Goal: Task Accomplishment & Management: Manage account settings

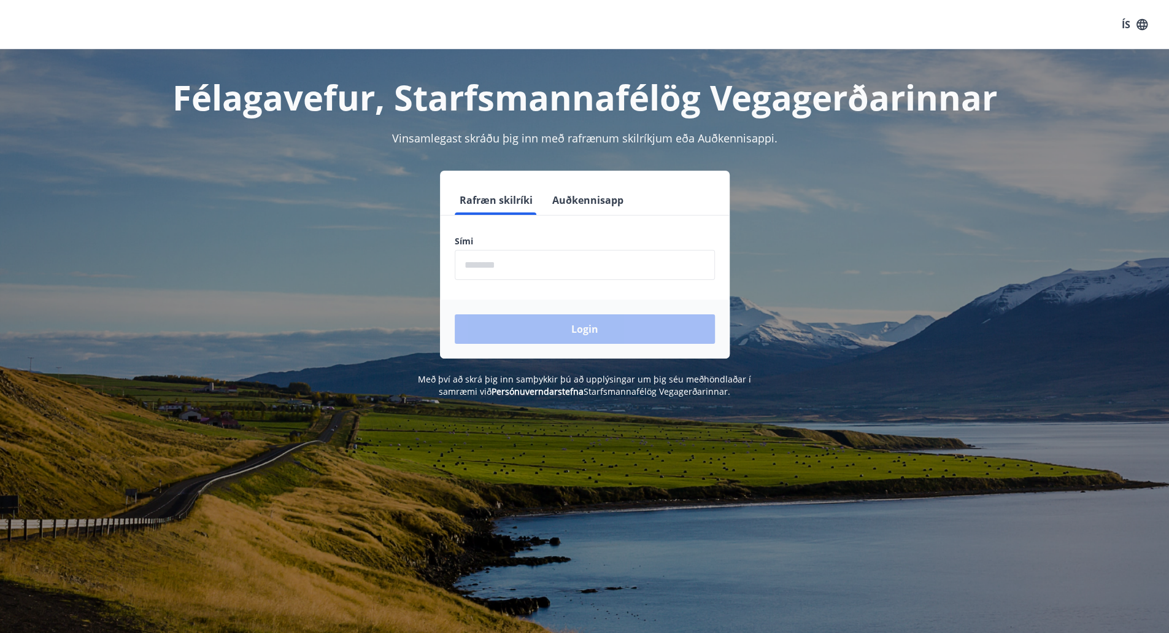
click at [581, 261] on input "phone" at bounding box center [585, 265] width 260 height 30
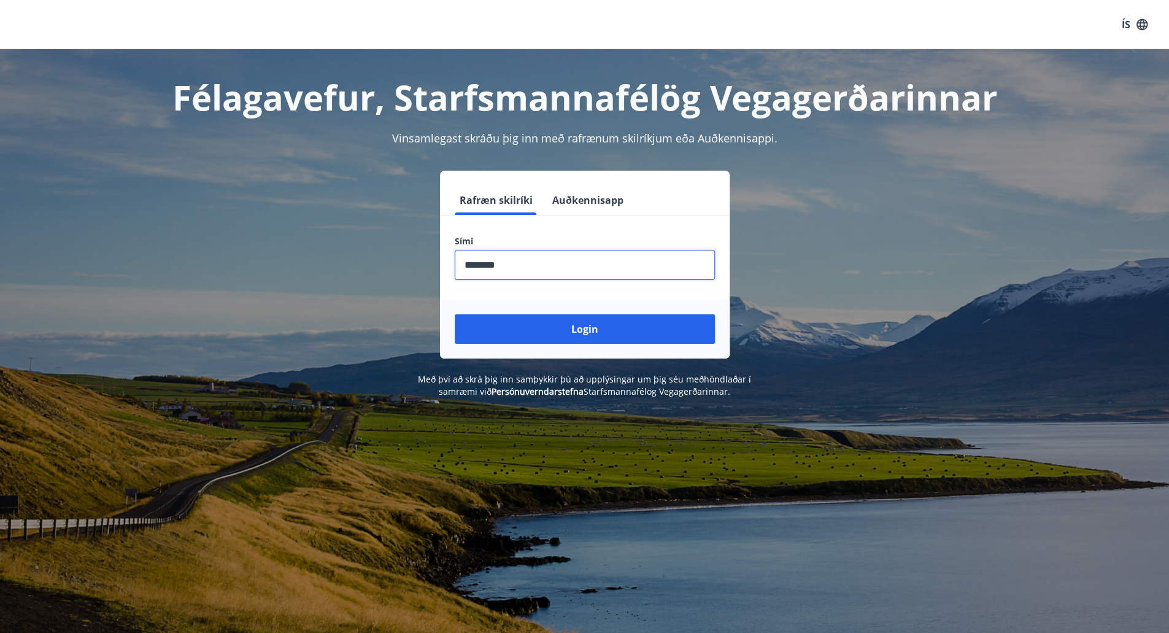
type input "********"
click at [455, 314] on button "Login" at bounding box center [585, 328] width 260 height 29
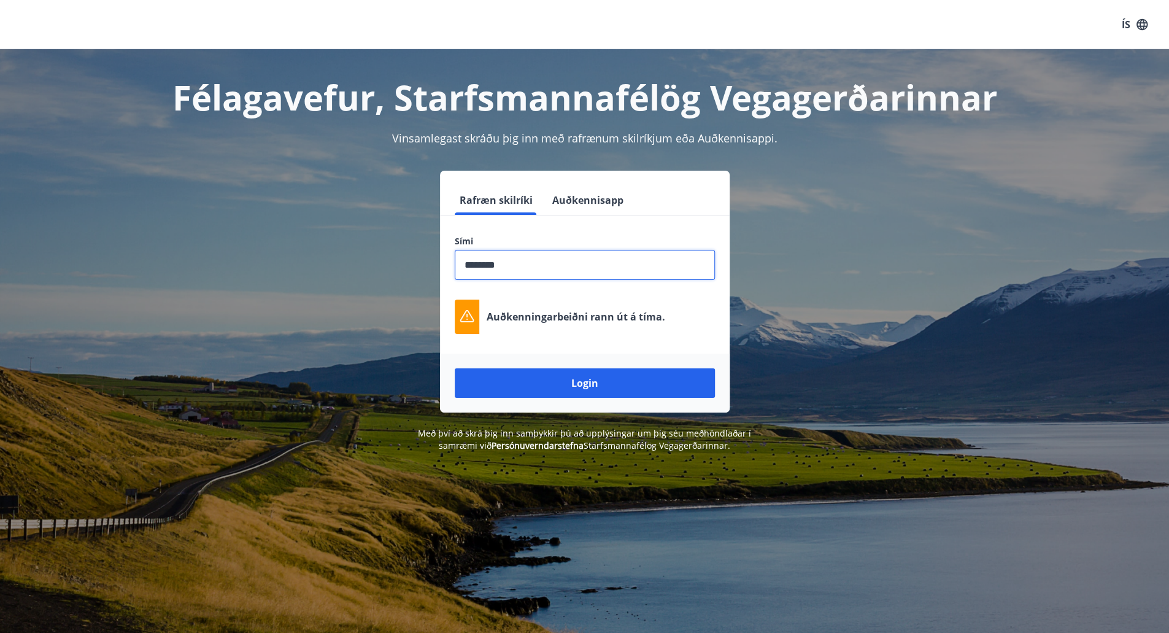
click at [547, 365] on div "Login" at bounding box center [585, 383] width 290 height 59
click at [557, 386] on button "Login" at bounding box center [585, 382] width 260 height 29
click at [536, 266] on input "phone" at bounding box center [585, 265] width 260 height 30
click at [527, 264] on input "phone" at bounding box center [585, 265] width 260 height 30
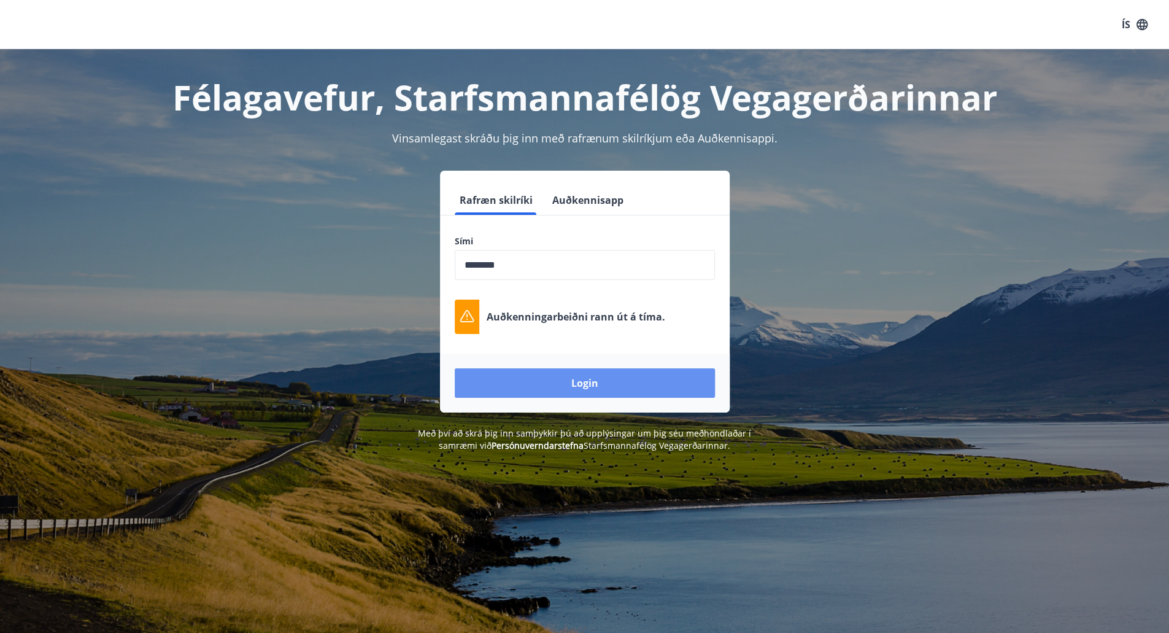
click at [590, 380] on button "Login" at bounding box center [585, 382] width 260 height 29
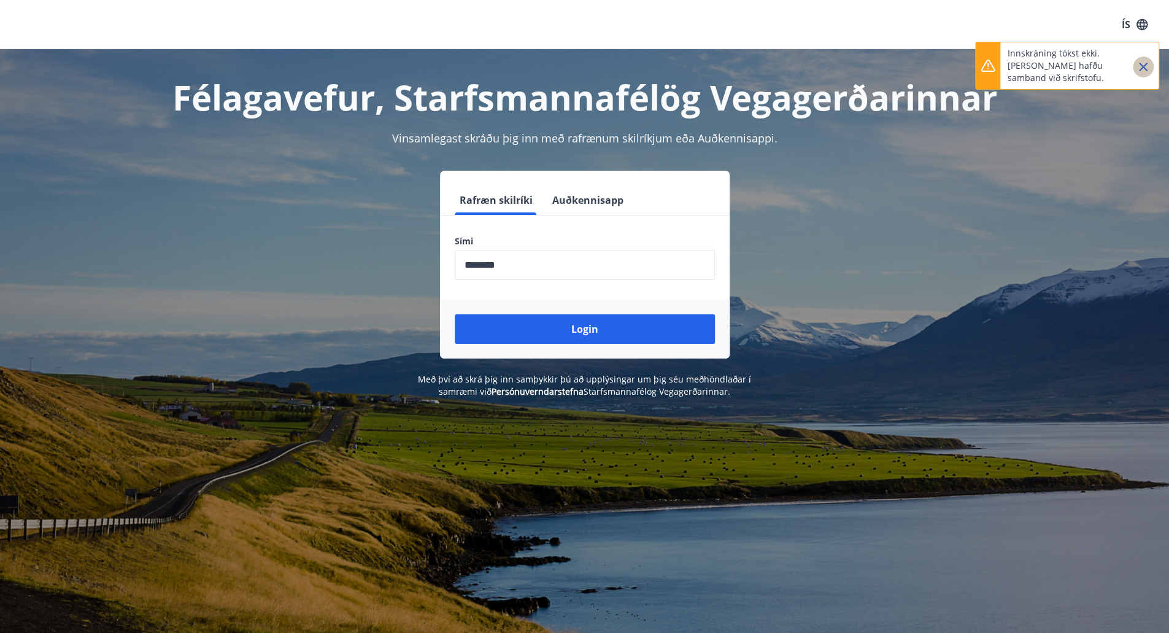
click at [1142, 68] on icon "Close" at bounding box center [1143, 67] width 9 height 9
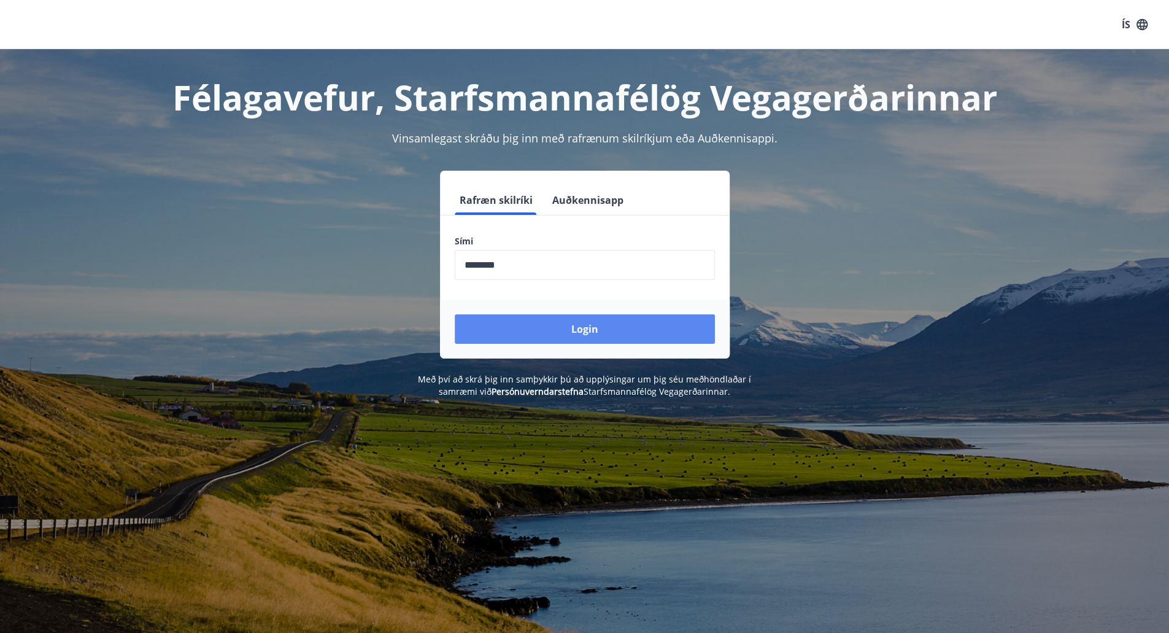
click at [647, 328] on button "Login" at bounding box center [585, 328] width 260 height 29
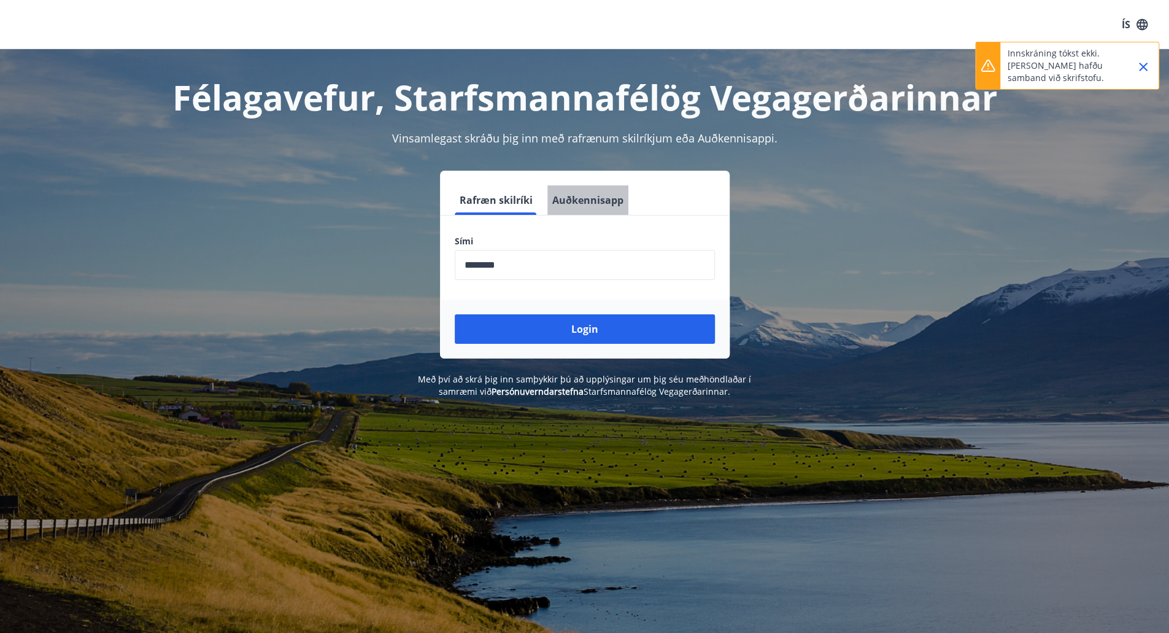
click at [609, 205] on button "Auðkennisapp" at bounding box center [587, 199] width 81 height 29
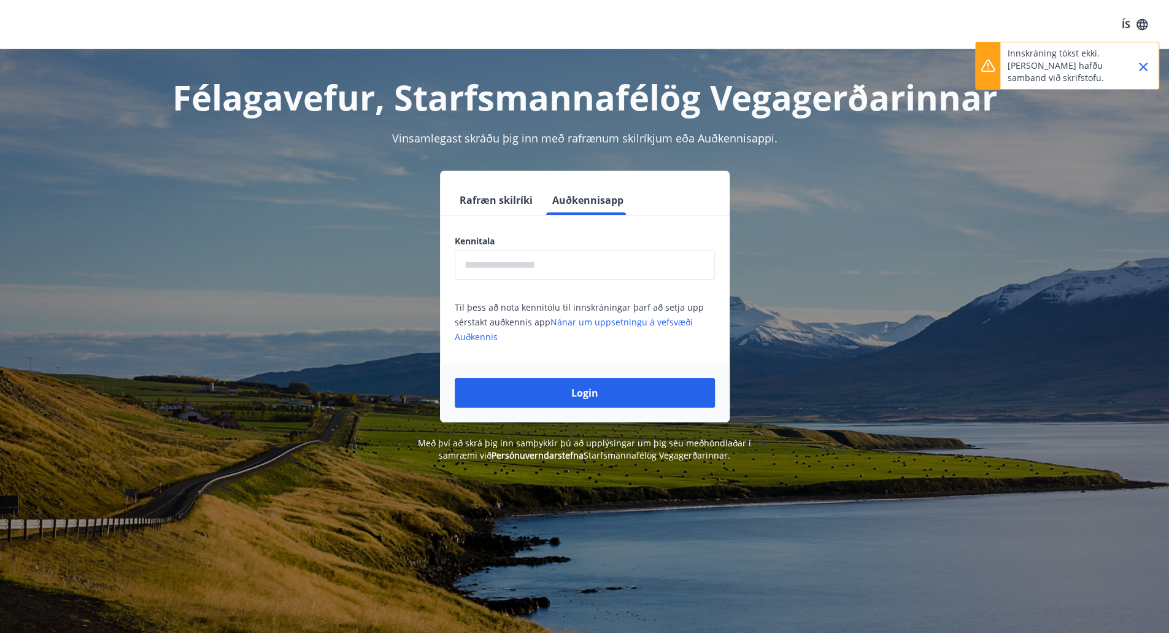
click at [521, 259] on input "text" at bounding box center [585, 265] width 260 height 30
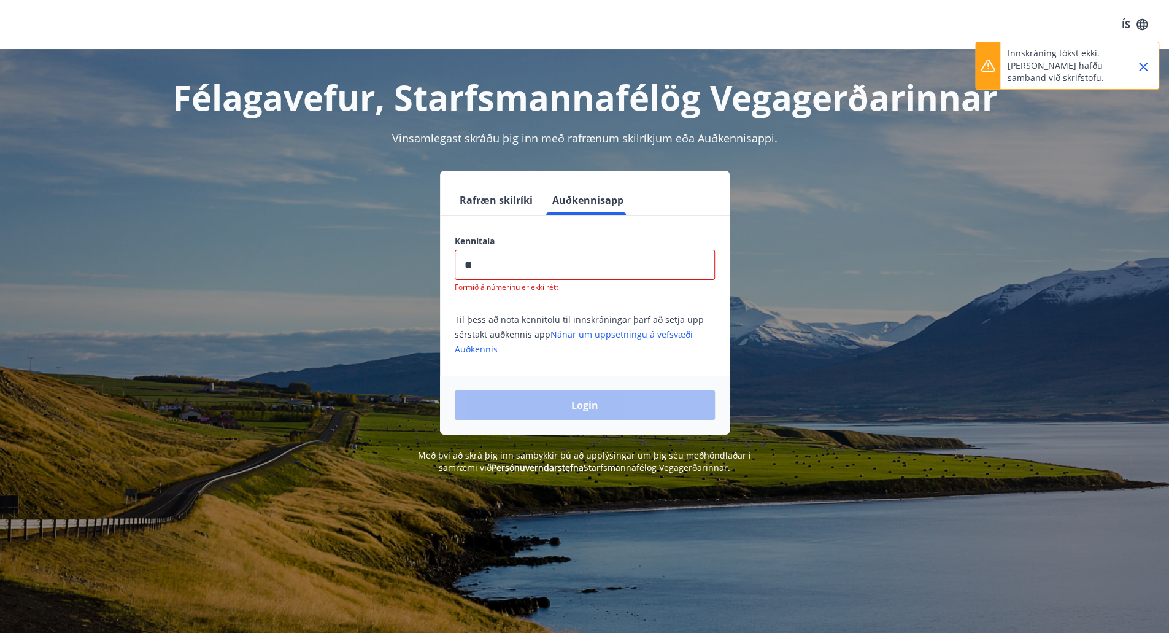
type input "*"
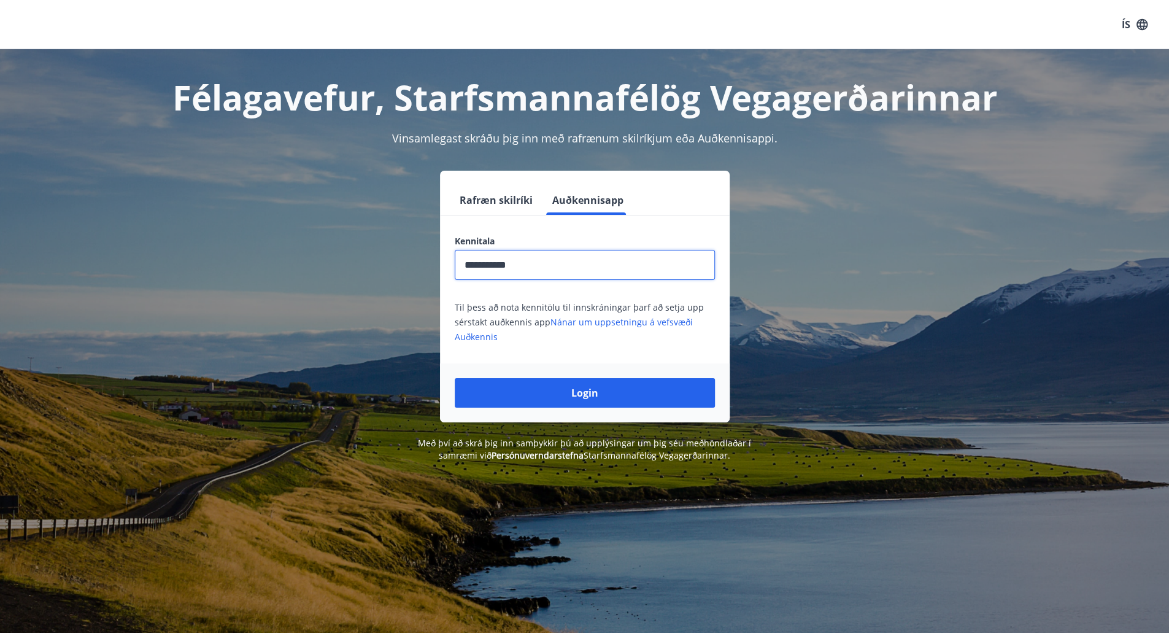
type input "**********"
click at [455, 378] on button "Login" at bounding box center [585, 392] width 260 height 29
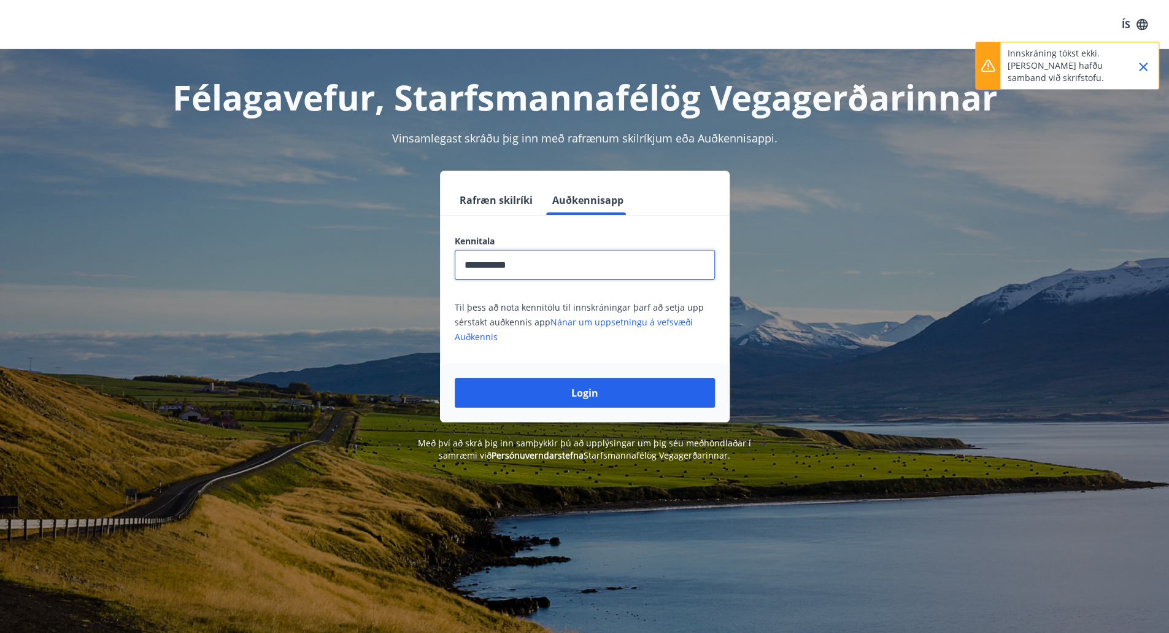
click at [1150, 66] on icon "Close" at bounding box center [1143, 67] width 15 height 15
